Goal: Information Seeking & Learning: Learn about a topic

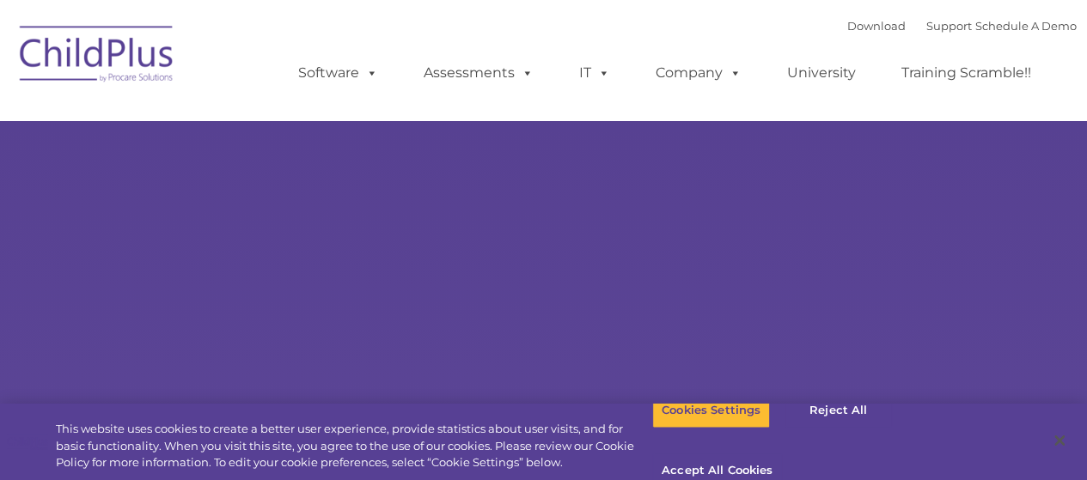
select select "MEDIUM"
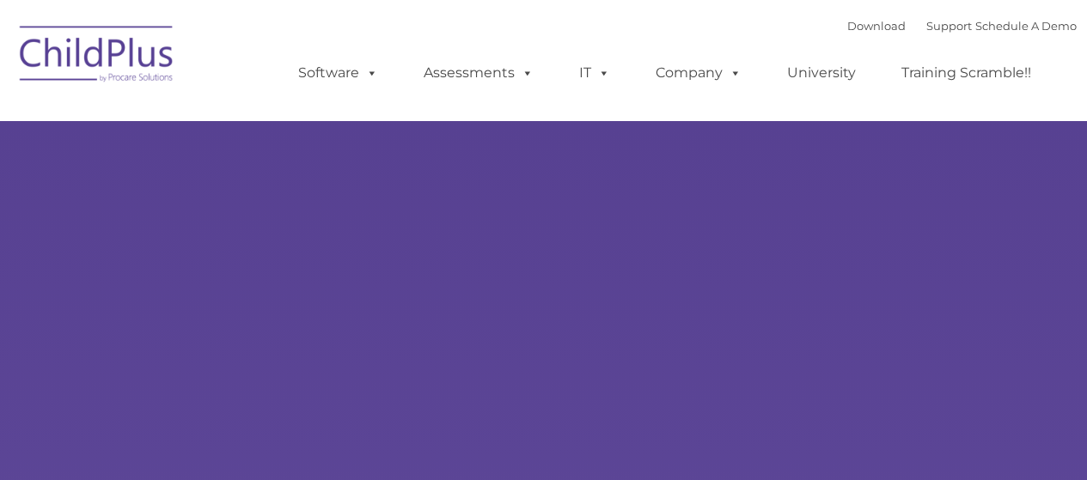
type input ""
select select "MEDIUM"
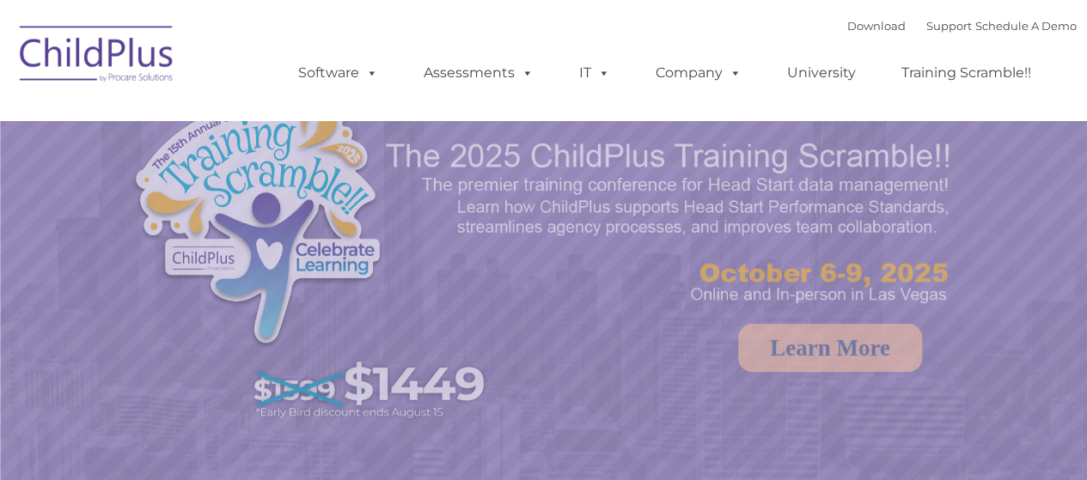
select select "MEDIUM"
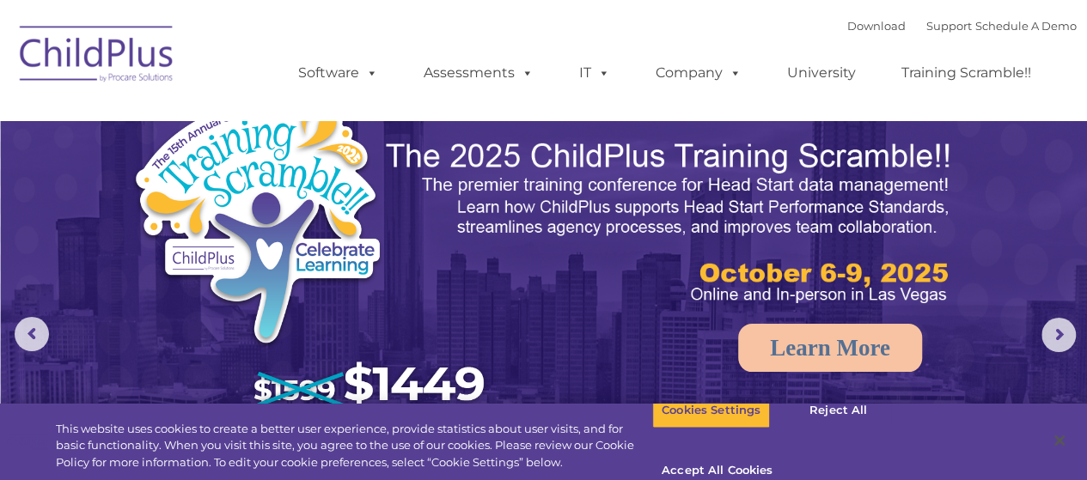
click at [76, 59] on img at bounding box center [97, 57] width 172 height 86
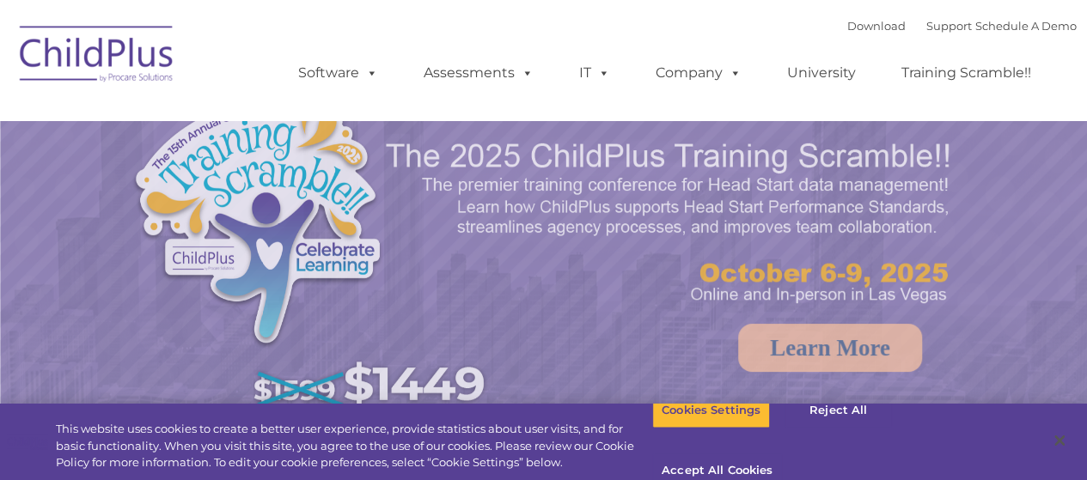
select select "MEDIUM"
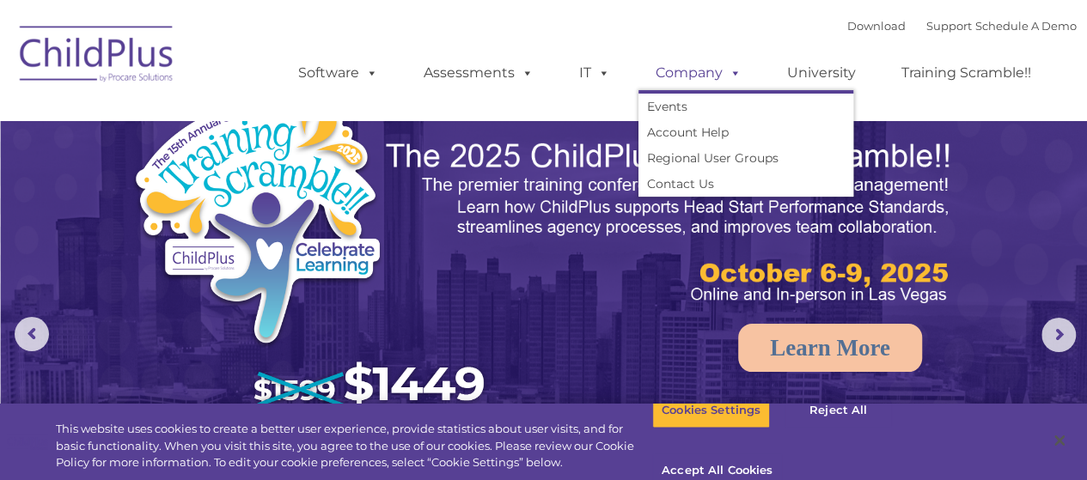
click at [703, 76] on link "Company" at bounding box center [698, 73] width 120 height 34
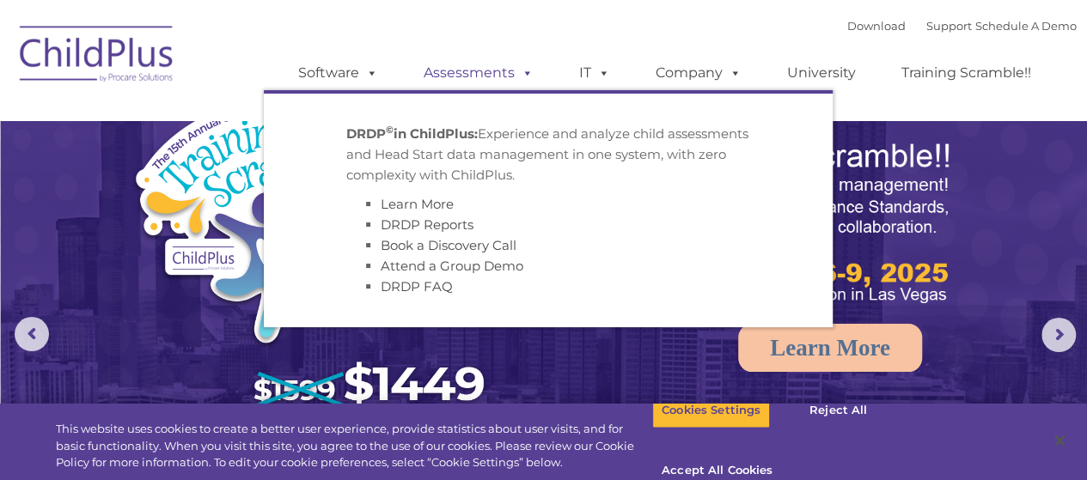
click at [471, 76] on link "Assessments" at bounding box center [478, 73] width 144 height 34
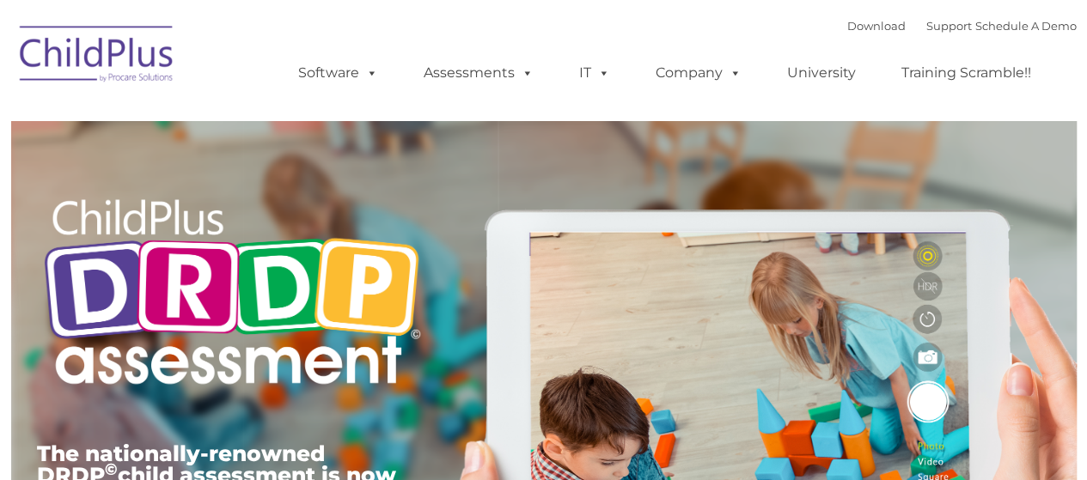
click at [151, 110] on nav "Download Support | Schedule A Demo Search for: Search MENU MENU Software ChildP…" at bounding box center [543, 60] width 1087 height 120
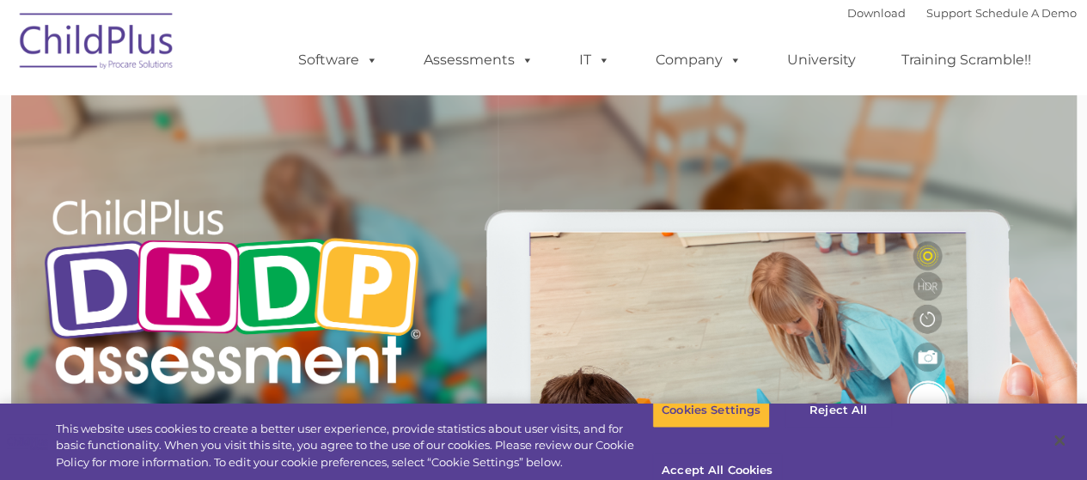
click at [134, 94] on nav "Download Support | Schedule A Demo Search MENU MENU Software ChildPlus: The ori…" at bounding box center [543, 47] width 1087 height 94
type input ""
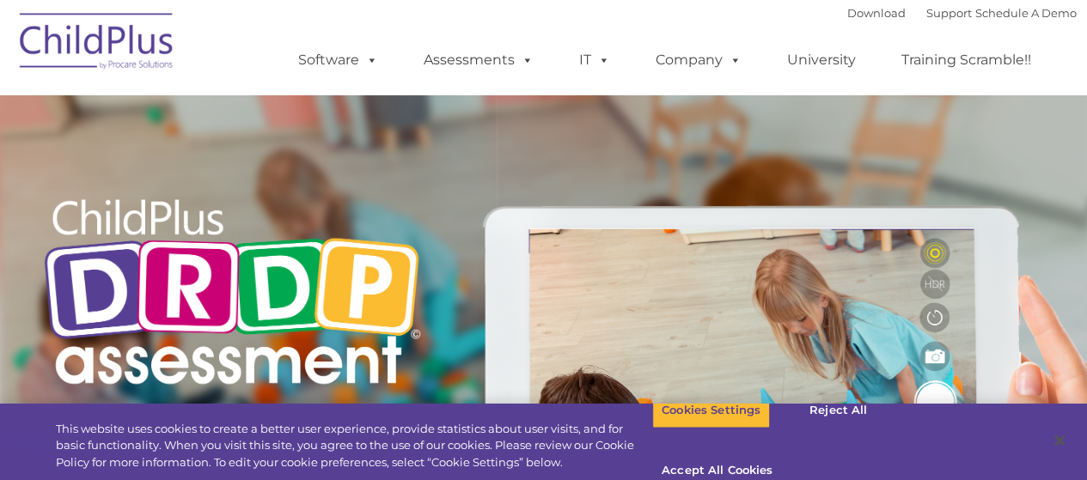
click at [113, 98] on div at bounding box center [232, 133] width 390 height 86
click at [125, 96] on div at bounding box center [232, 133] width 390 height 86
